Goal: Information Seeking & Learning: Learn about a topic

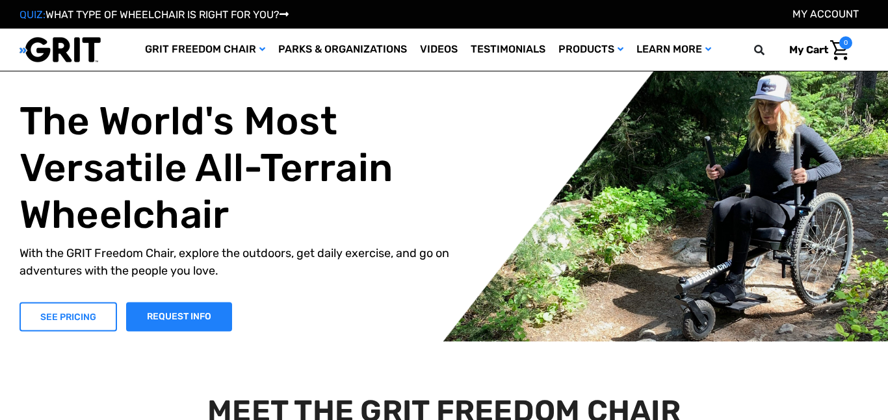
click at [77, 316] on link "SEE PRICING" at bounding box center [67, 316] width 97 height 29
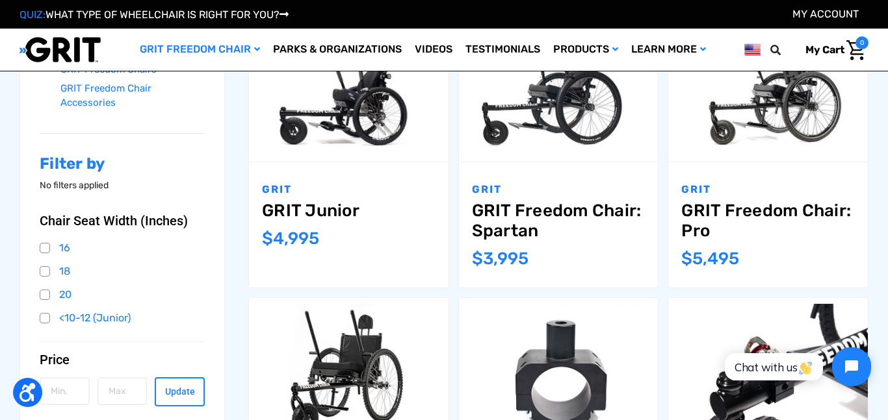
scroll to position [244, 0]
